Goal: Task Accomplishment & Management: Complete application form

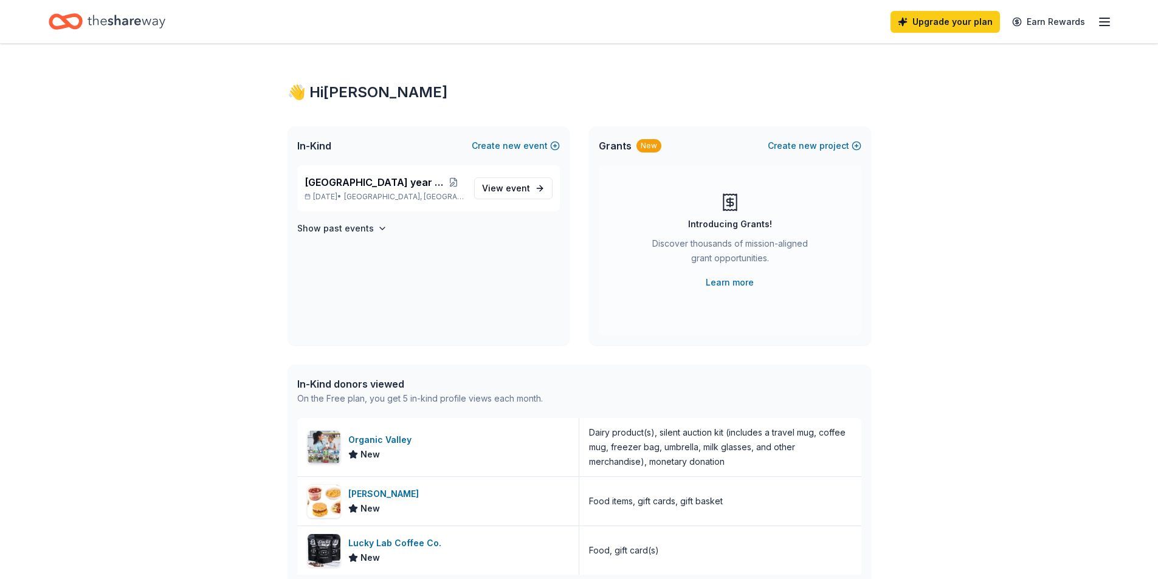
click at [102, 26] on icon "Home" at bounding box center [127, 21] width 78 height 25
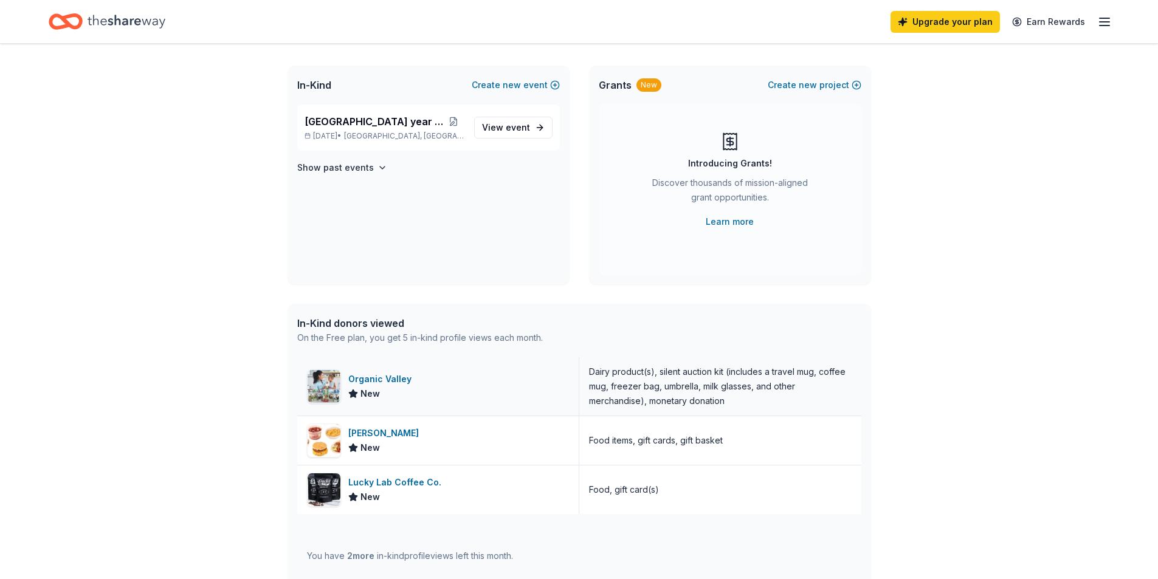
scroll to position [182, 0]
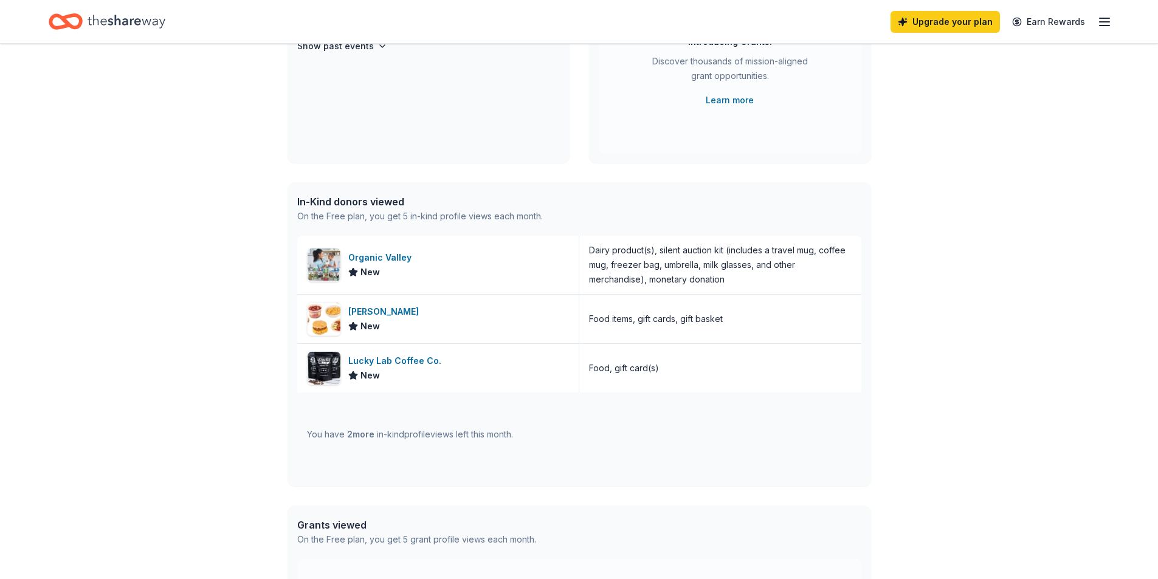
click at [394, 198] on div "In-Kind donors viewed" at bounding box center [420, 202] width 246 height 15
click at [358, 435] on span "2 more" at bounding box center [360, 434] width 27 height 10
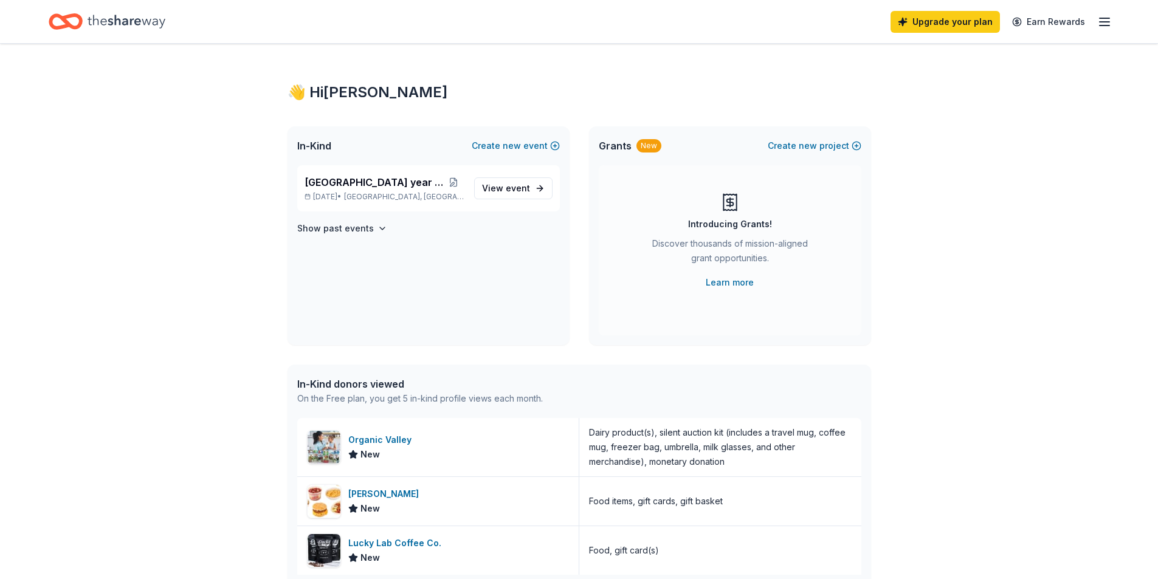
click at [1109, 19] on icon "button" at bounding box center [1104, 22] width 15 height 15
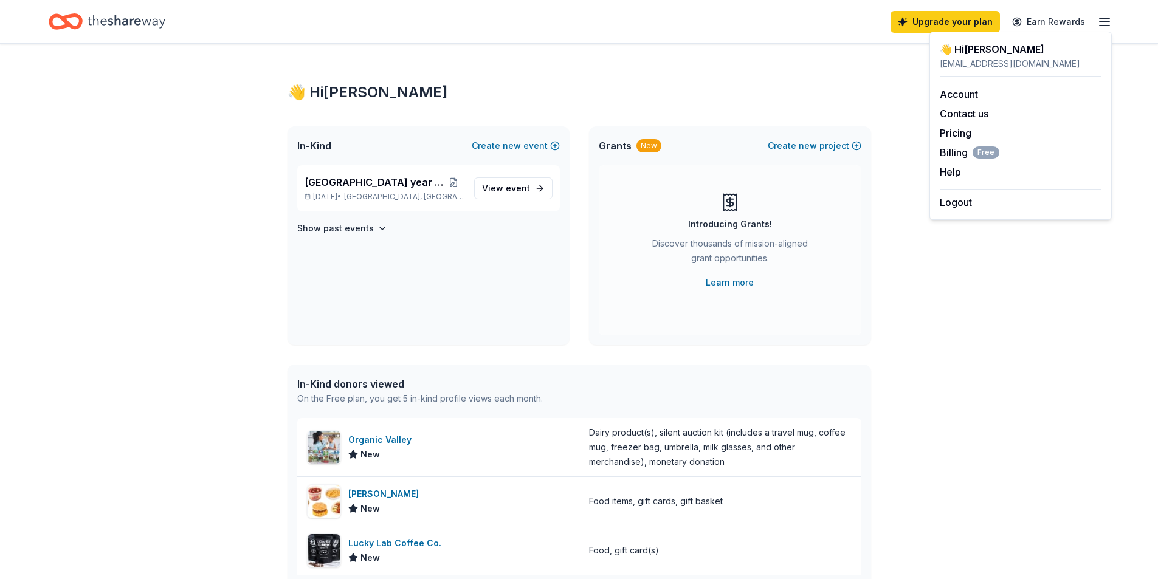
click at [619, 100] on div "👋 Hi Jinny" at bounding box center [580, 92] width 584 height 19
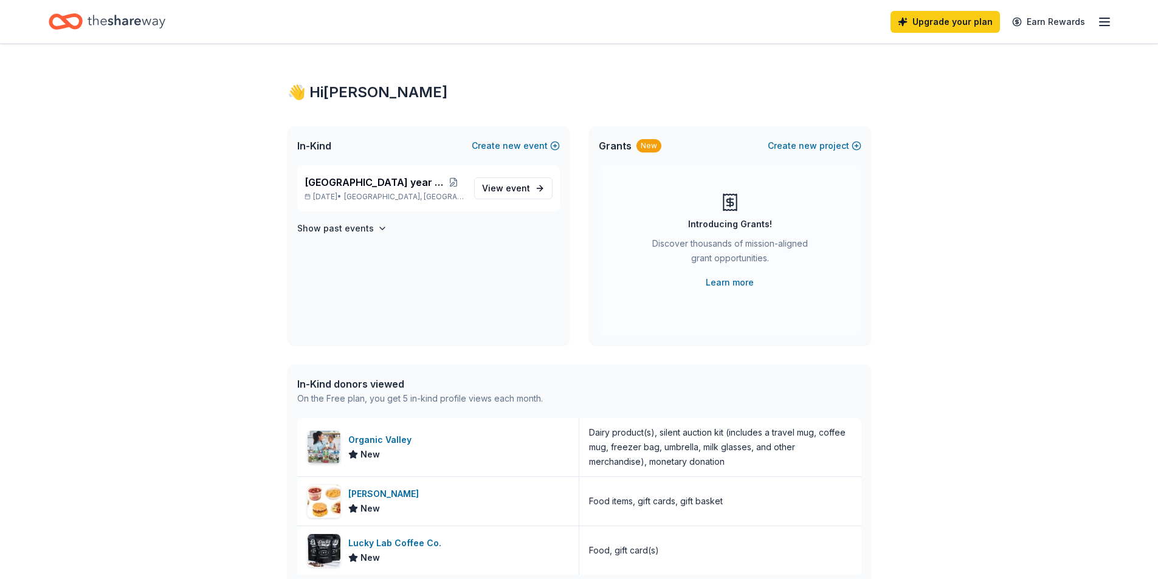
click at [332, 89] on div "👋 Hi Jinny" at bounding box center [580, 92] width 584 height 19
click at [354, 183] on span "Maplewood School year 25-26" at bounding box center [374, 182] width 139 height 15
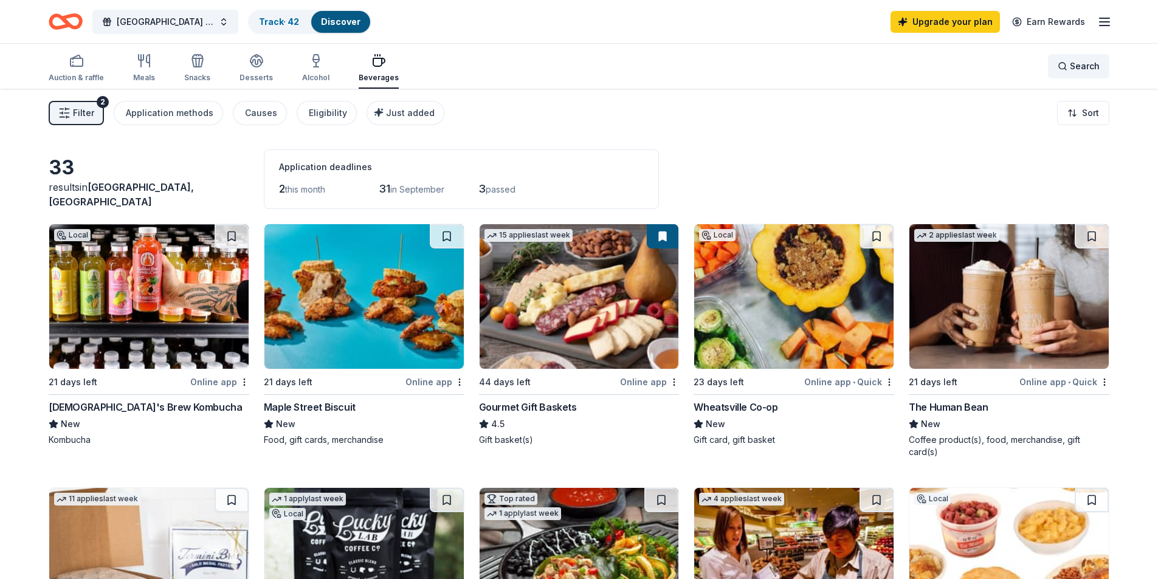
click at [1080, 66] on span "Search" at bounding box center [1085, 66] width 30 height 15
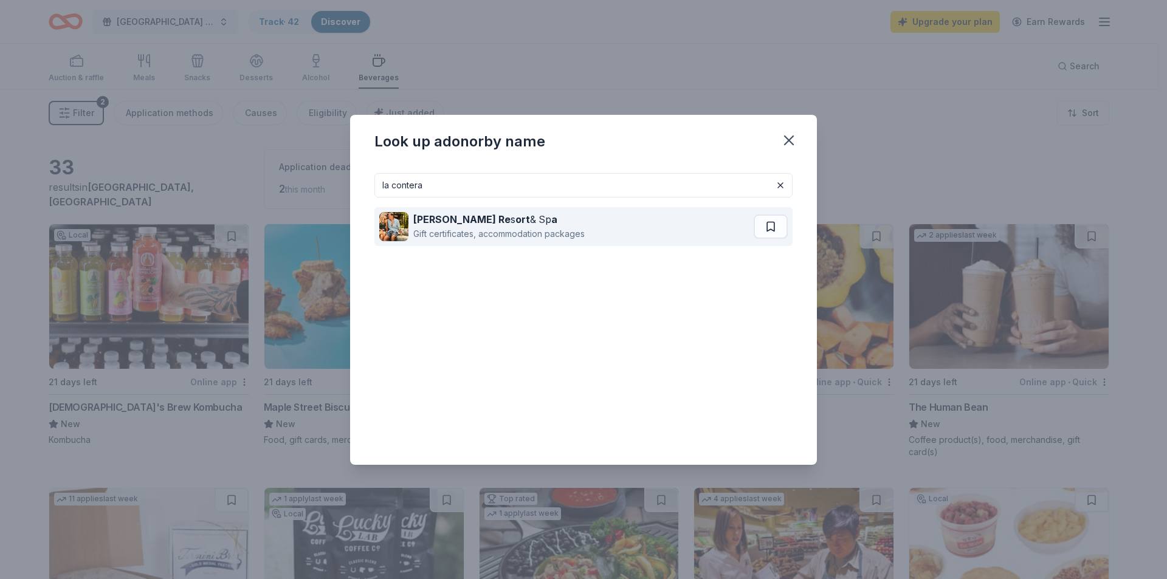
type input "la contera"
click at [478, 230] on div "Gift certificates, accommodation packages" at bounding box center [498, 234] width 171 height 15
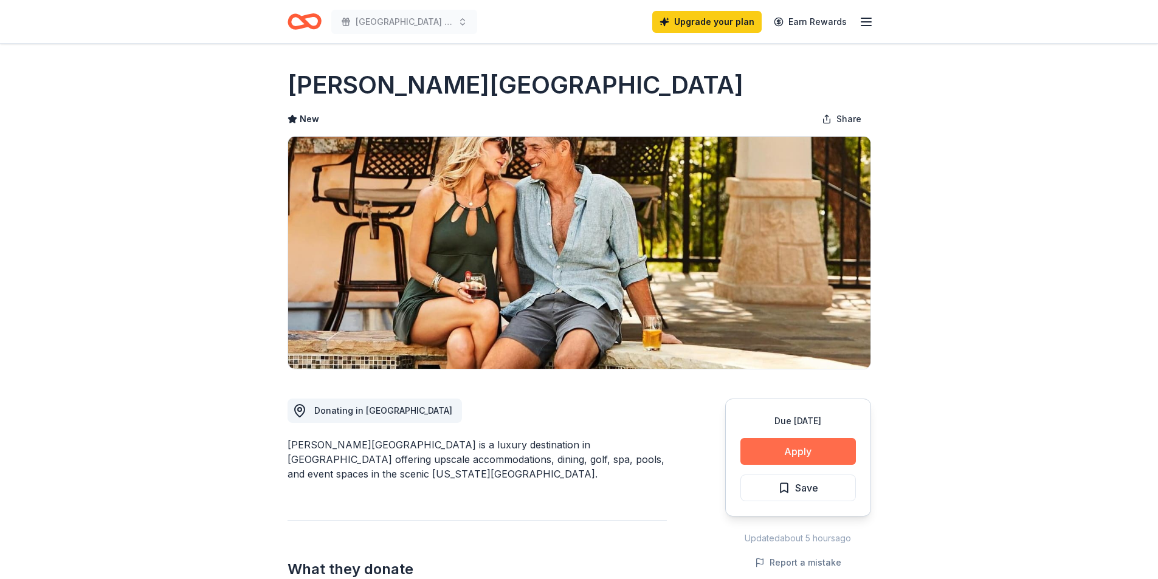
click at [826, 446] on button "Apply" at bounding box center [797, 451] width 115 height 27
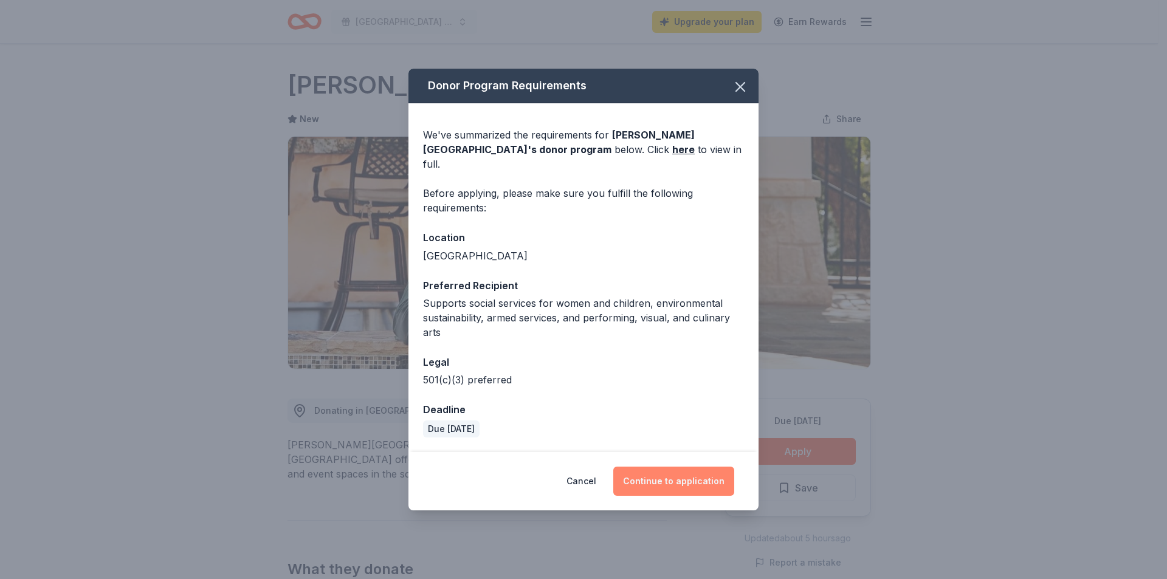
click at [689, 477] on button "Continue to application" at bounding box center [673, 481] width 121 height 29
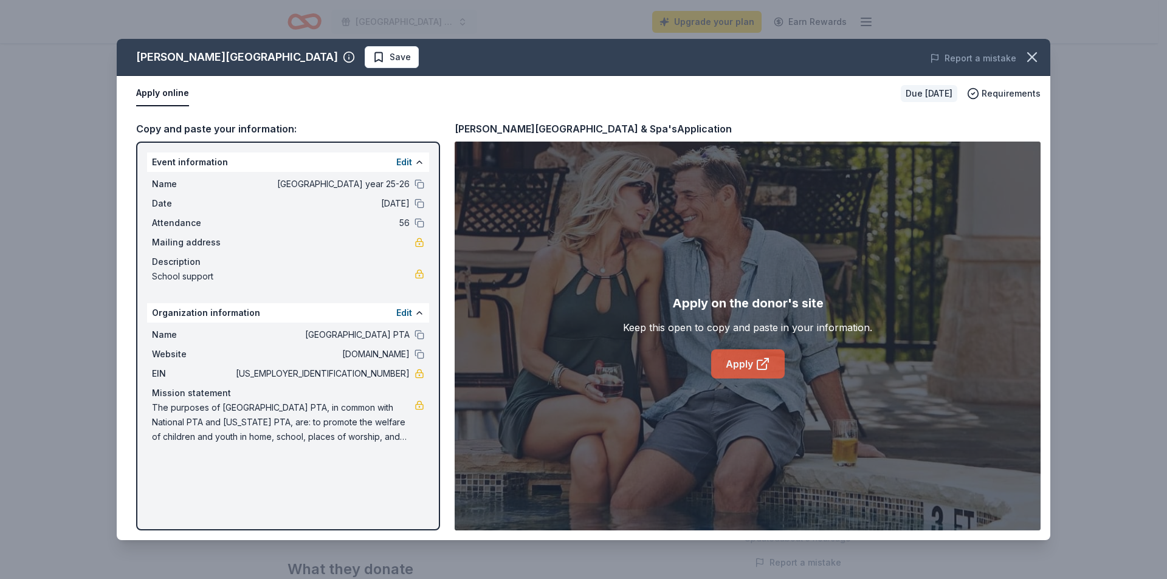
click at [743, 370] on link "Apply" at bounding box center [748, 364] width 74 height 29
drag, startPoint x: 154, startPoint y: 434, endPoint x: 162, endPoint y: 424, distance: 13.0
click at [156, 434] on span "The purposes of Maplewood Elementary PTA, in common with National PTA and Texas…" at bounding box center [283, 423] width 263 height 44
click at [178, 410] on span "The purposes of Maplewood Elementary PTA, in common with National PTA and Texas…" at bounding box center [283, 423] width 263 height 44
drag, startPoint x: 153, startPoint y: 409, endPoint x: 324, endPoint y: 440, distance: 174.2
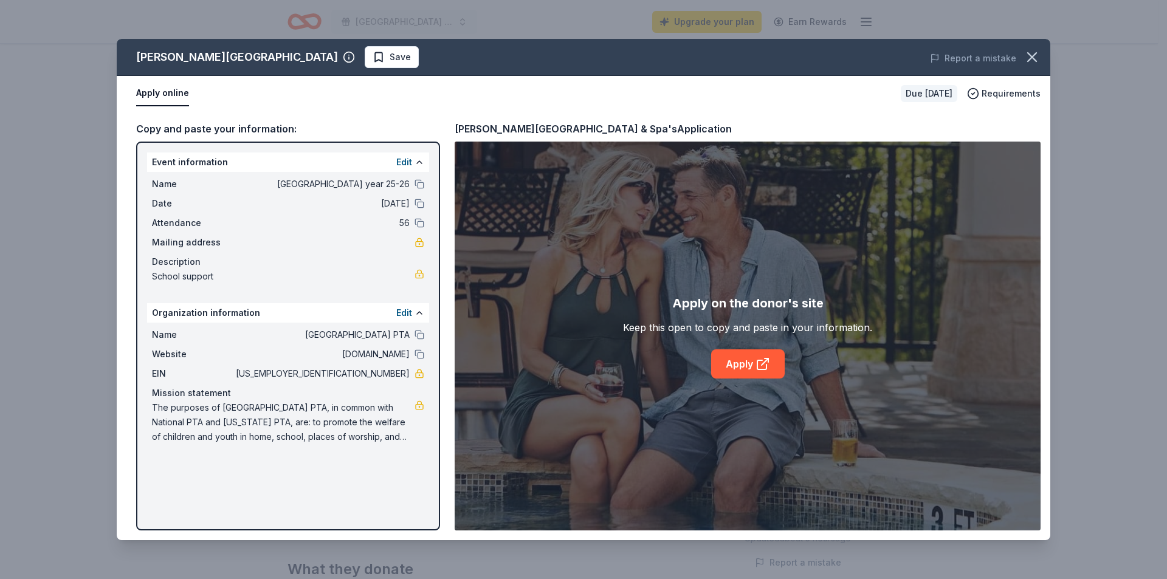
click at [324, 440] on span "The purposes of Maplewood Elementary PTA, in common with National PTA and Texas…" at bounding box center [283, 423] width 263 height 44
click at [323, 418] on span "The purposes of Maplewood Elementary PTA, in common with National PTA and Texas…" at bounding box center [283, 423] width 263 height 44
drag, startPoint x: 323, startPoint y: 418, endPoint x: 400, endPoint y: 413, distance: 76.7
click at [325, 419] on span "The purposes of Maplewood Elementary PTA, in common with National PTA and Texas…" at bounding box center [283, 423] width 263 height 44
click at [420, 403] on link at bounding box center [420, 406] width 10 height 10
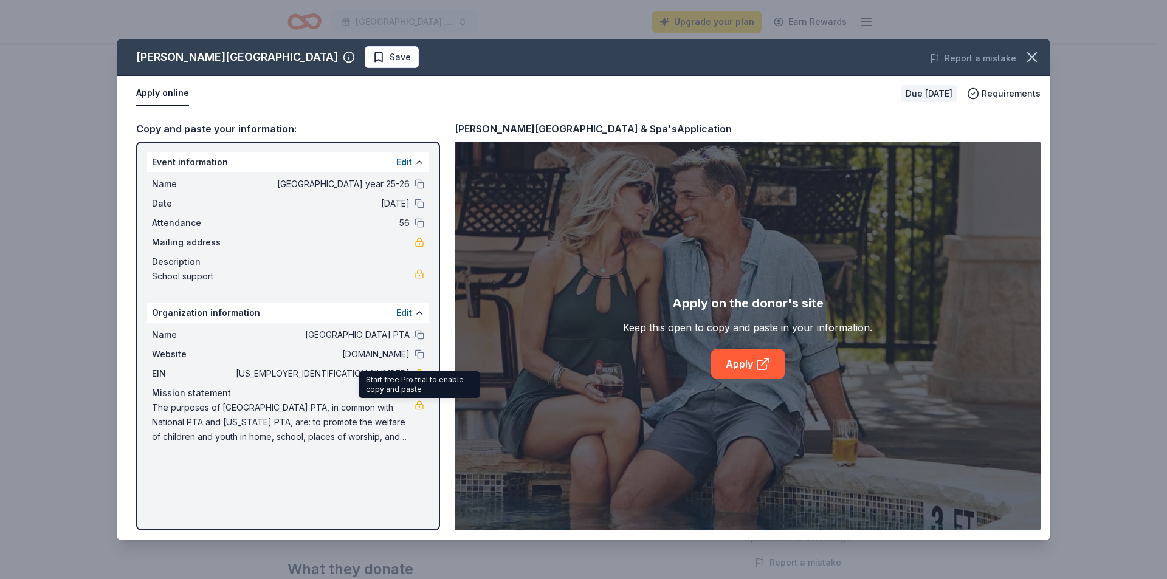
click at [277, 424] on span "The purposes of Maplewood Elementary PTA, in common with National PTA and Texas…" at bounding box center [283, 423] width 263 height 44
drag, startPoint x: 269, startPoint y: 418, endPoint x: 241, endPoint y: 413, distance: 27.8
click at [241, 413] on span "The purposes of Maplewood Elementary PTA, in common with National PTA and Texas…" at bounding box center [283, 423] width 263 height 44
drag, startPoint x: 202, startPoint y: 413, endPoint x: 284, endPoint y: 427, distance: 82.6
click at [284, 427] on span "The purposes of Maplewood Elementary PTA, in common with National PTA and Texas…" at bounding box center [283, 423] width 263 height 44
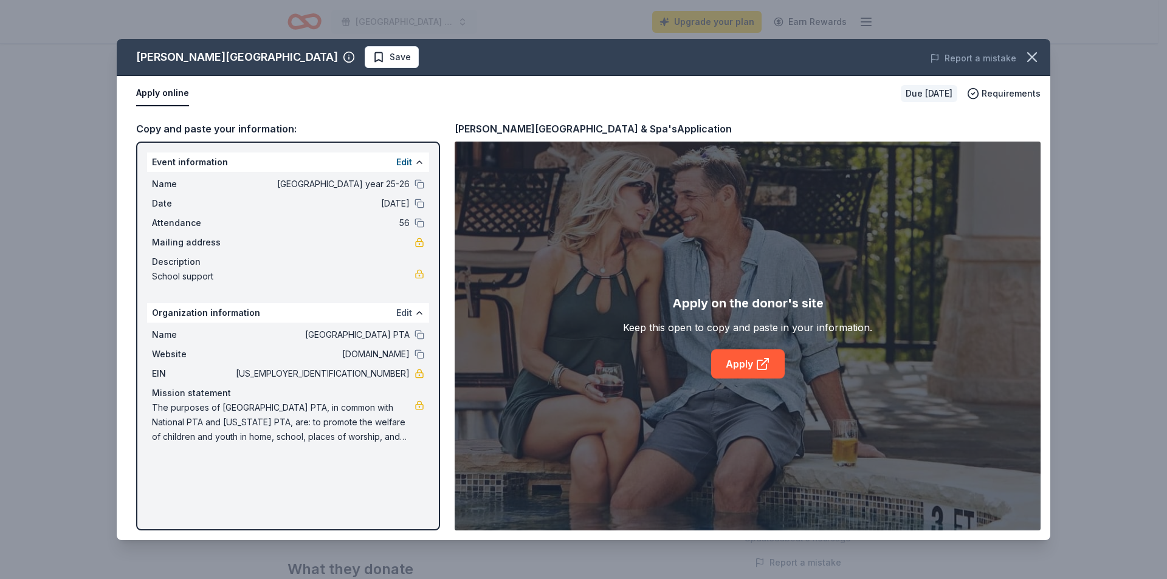
click at [408, 314] on button "Edit" at bounding box center [404, 313] width 16 height 15
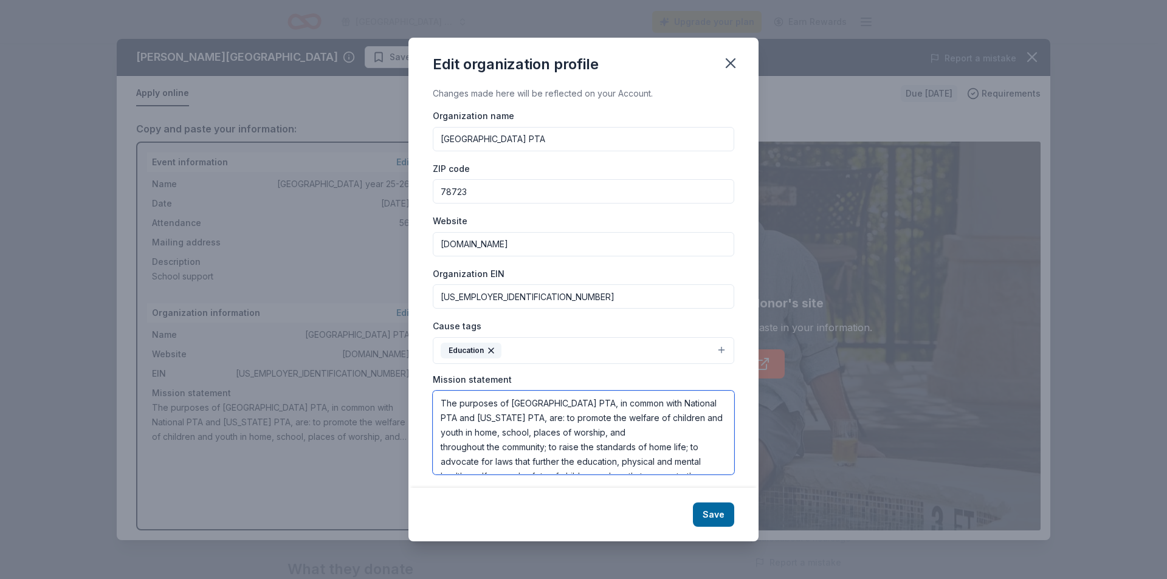
scroll to position [102, 0]
drag, startPoint x: 443, startPoint y: 399, endPoint x: 598, endPoint y: 471, distance: 171.4
click at [598, 471] on textarea "The purposes of Maplewood Elementary PTA, in common with National PTA and Texas…" at bounding box center [584, 433] width 302 height 84
click at [720, 517] on button "Save" at bounding box center [713, 515] width 41 height 24
